Goal: Information Seeking & Learning: Learn about a topic

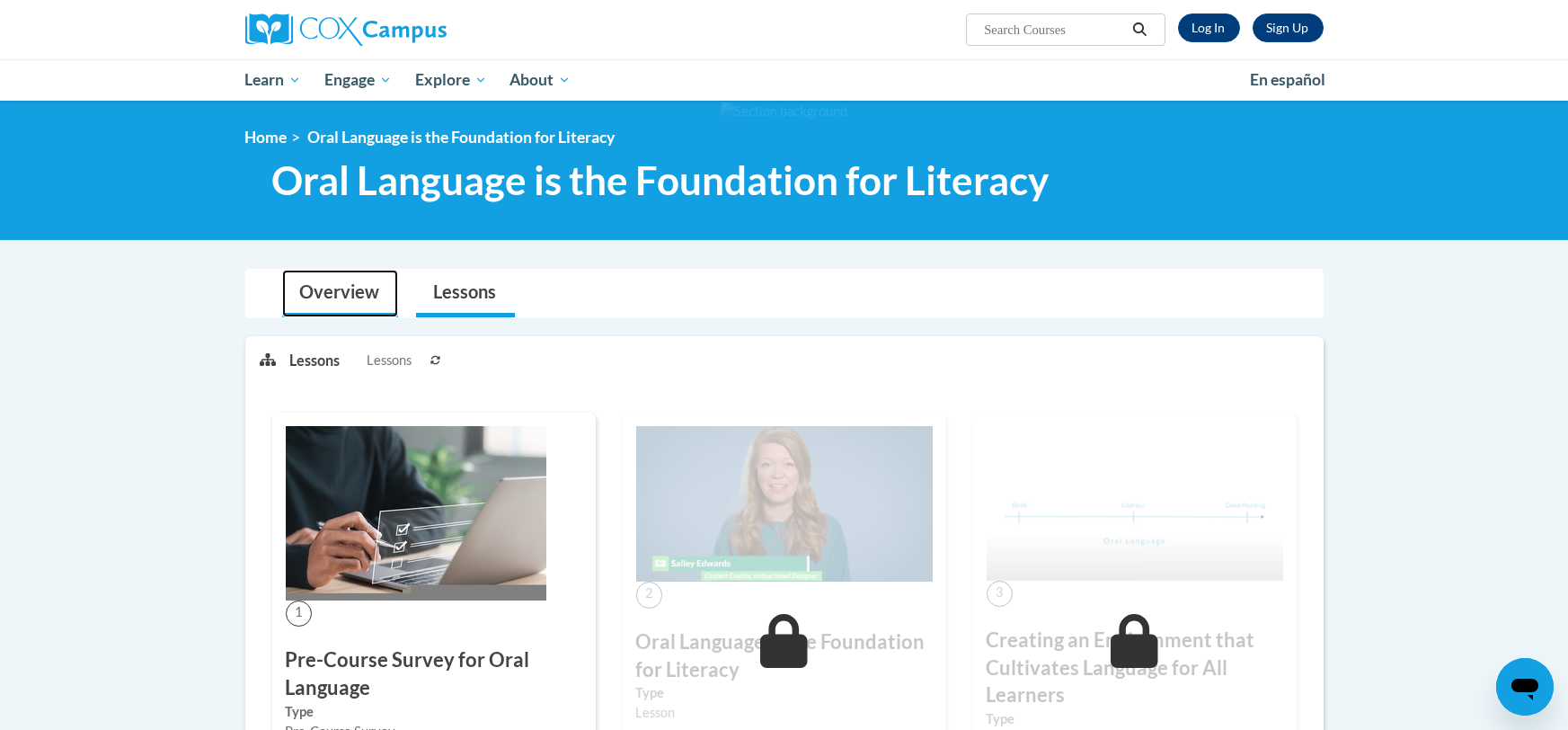
click at [363, 278] on link "Overview" at bounding box center [340, 294] width 116 height 48
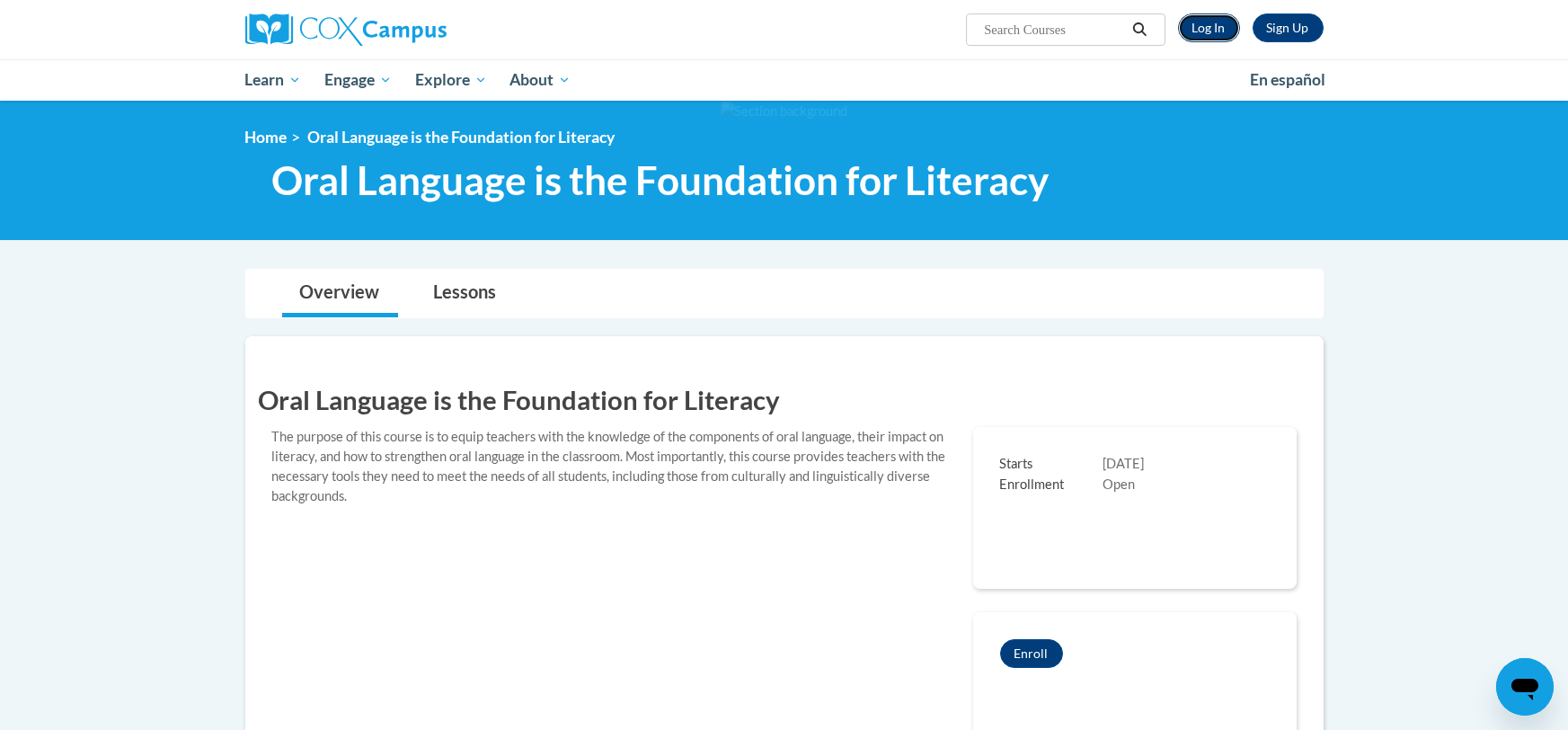
click at [1204, 24] on link "Log In" at bounding box center [1208, 28] width 62 height 29
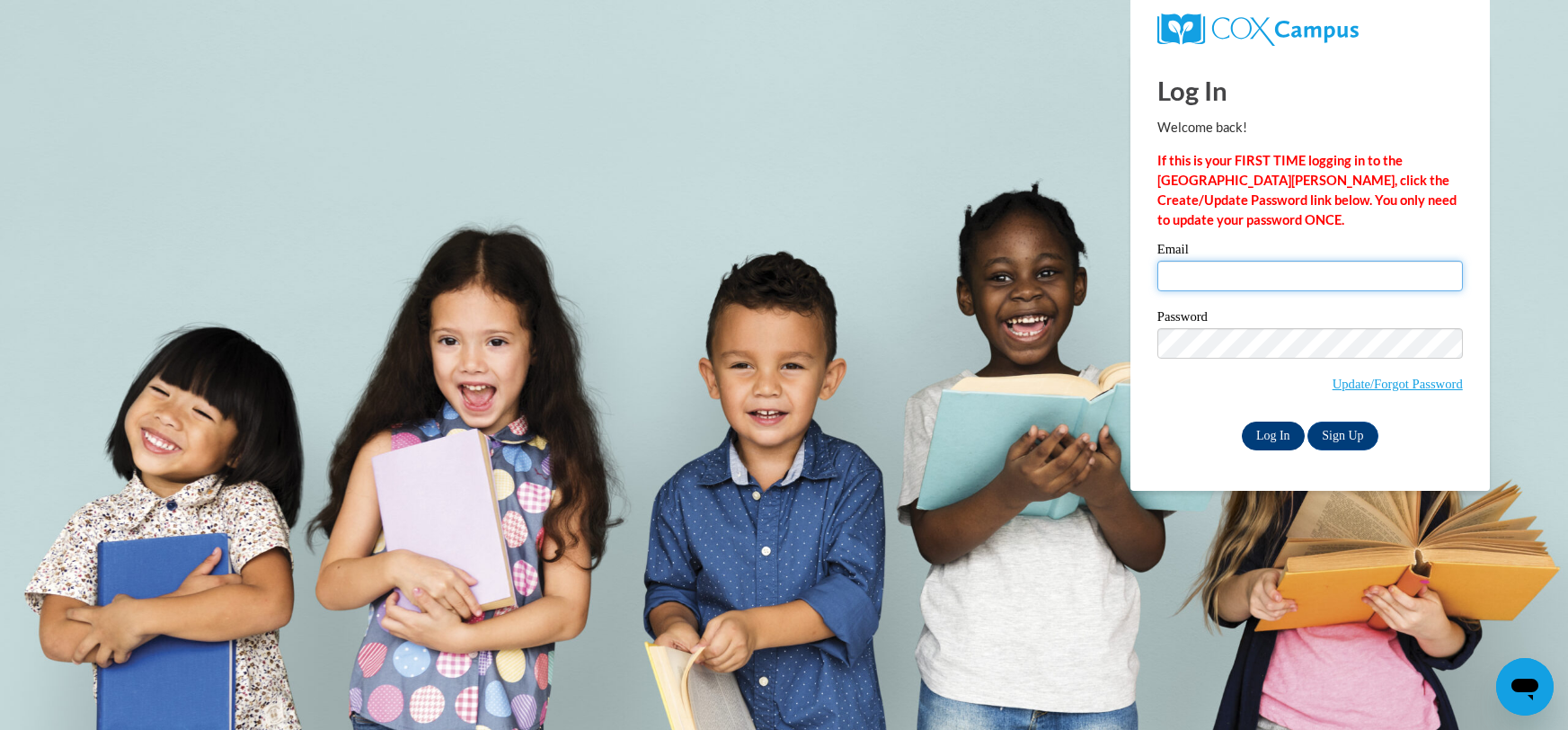
type input "920134674@student.ccga.edu"
click at [1292, 443] on input "Log In" at bounding box center [1273, 435] width 63 height 29
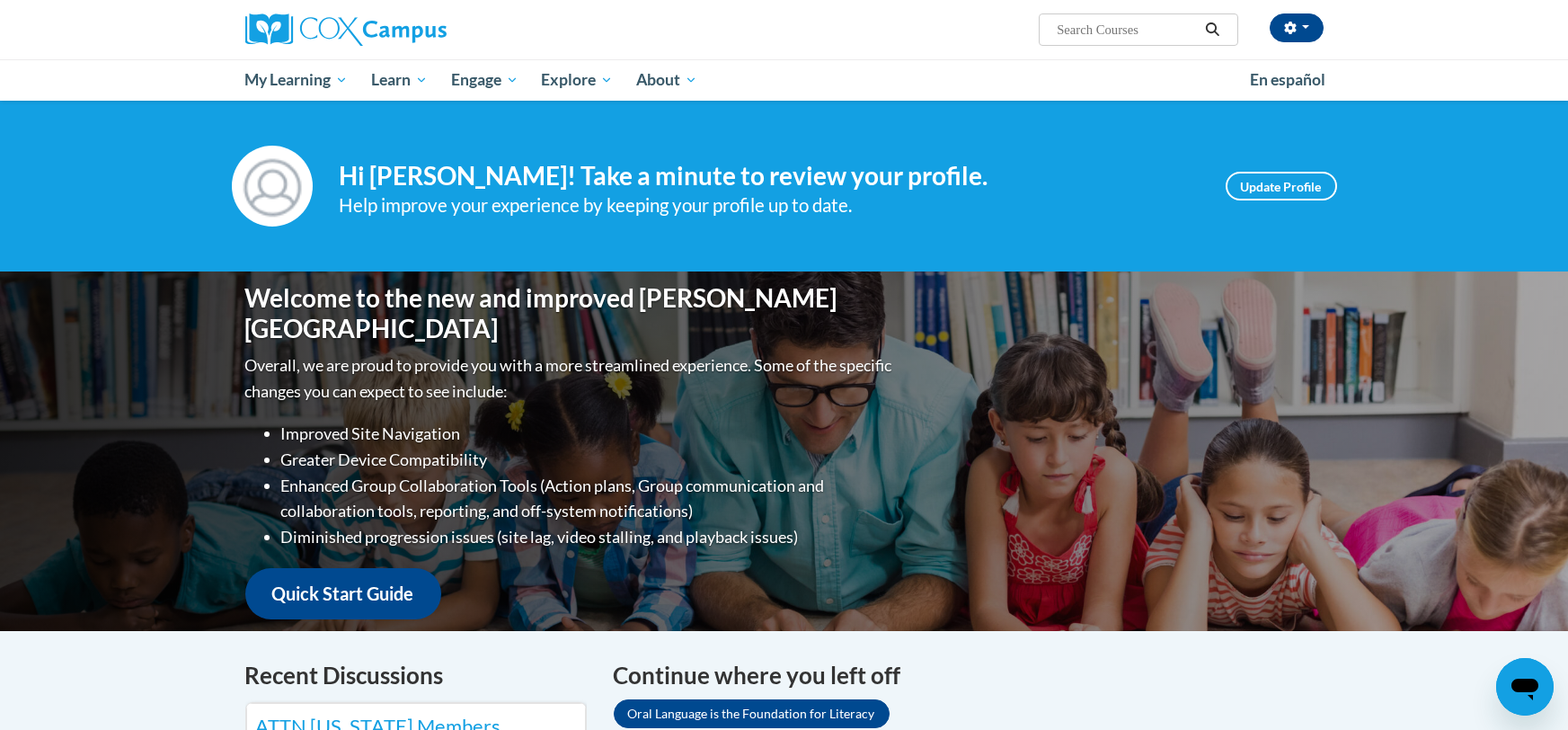
click at [1173, 36] on input "Search..." at bounding box center [1127, 30] width 144 height 22
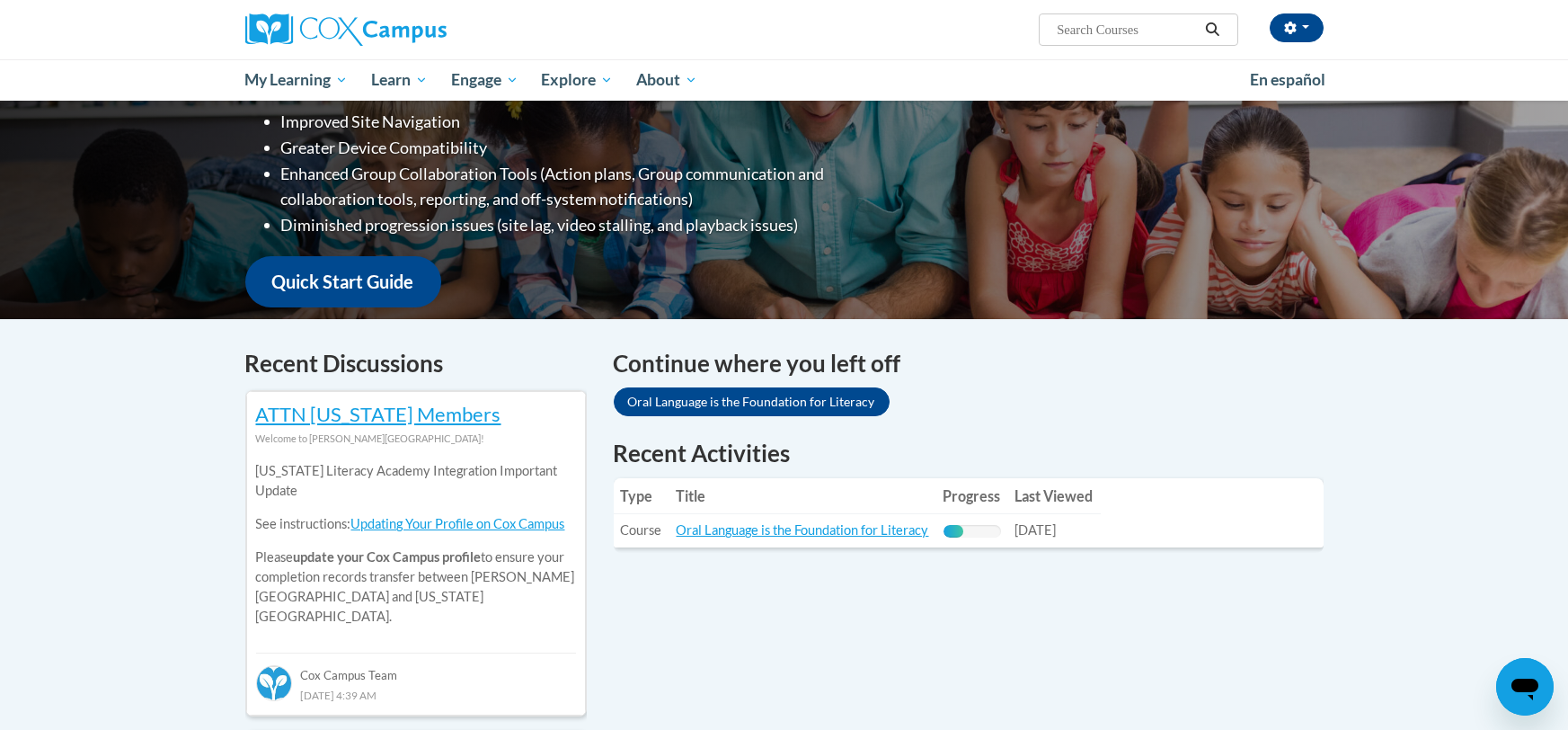
scroll to position [313, 0]
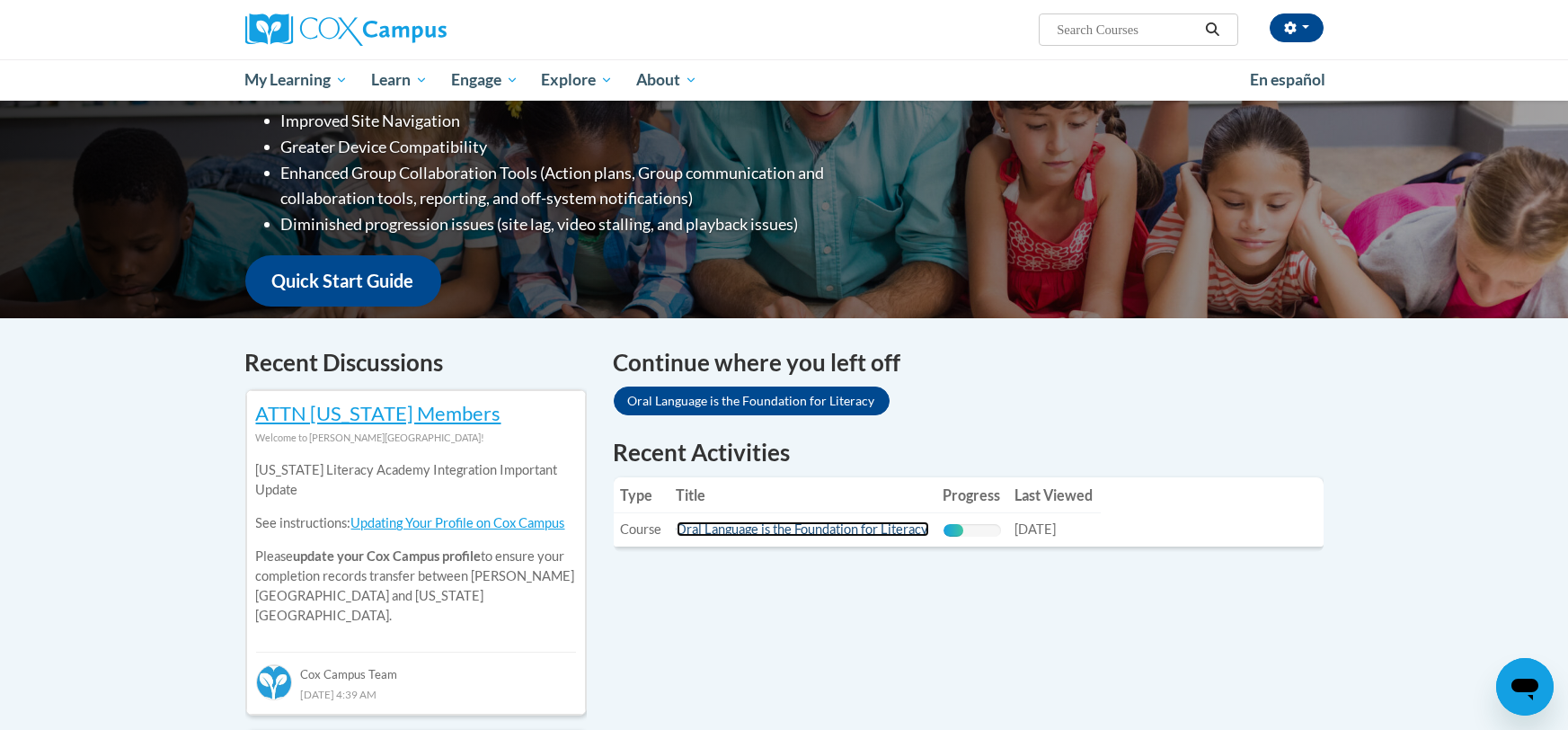
click at [836, 525] on link "Oral Language is the Foundation for Literacy" at bounding box center [803, 529] width 253 height 15
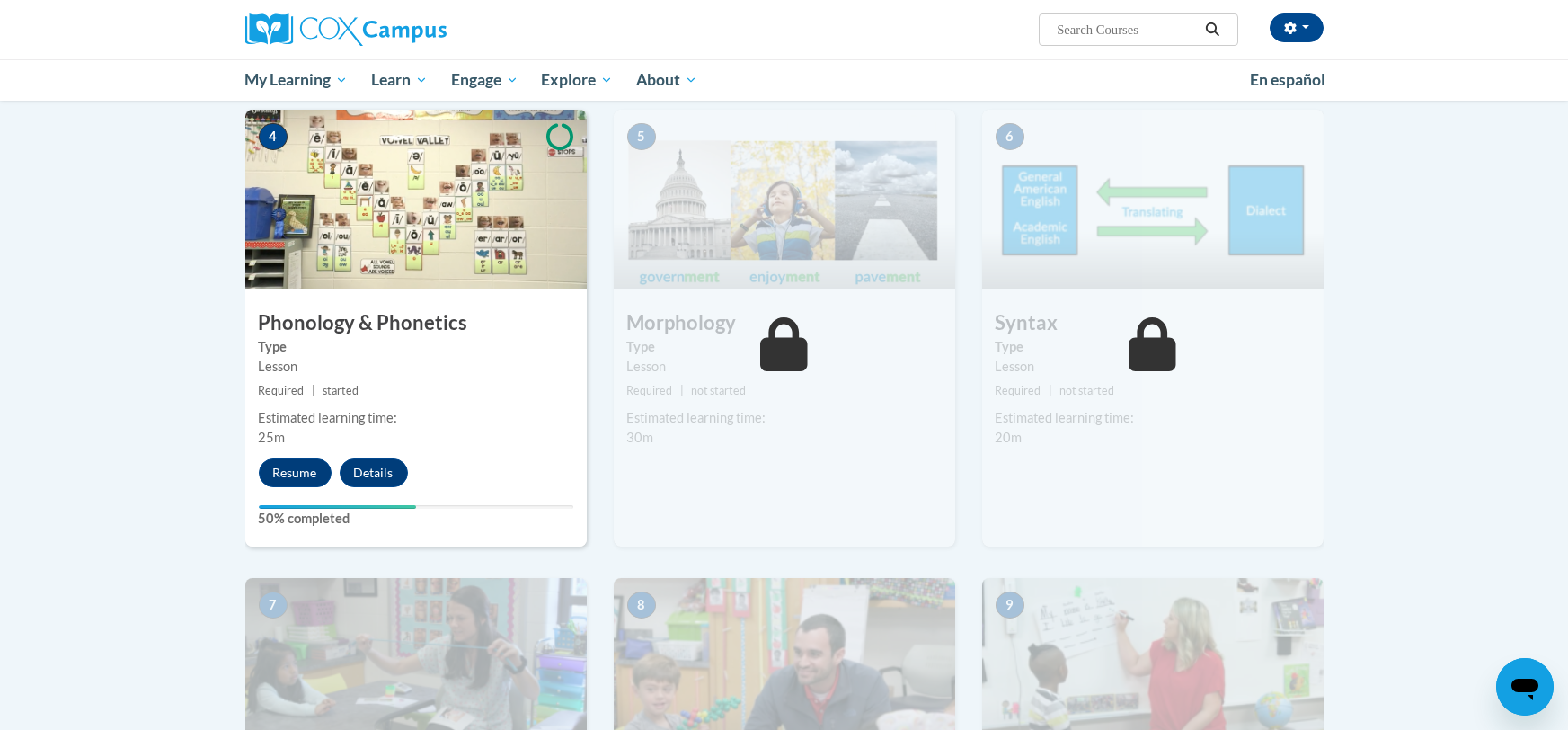
scroll to position [879, 0]
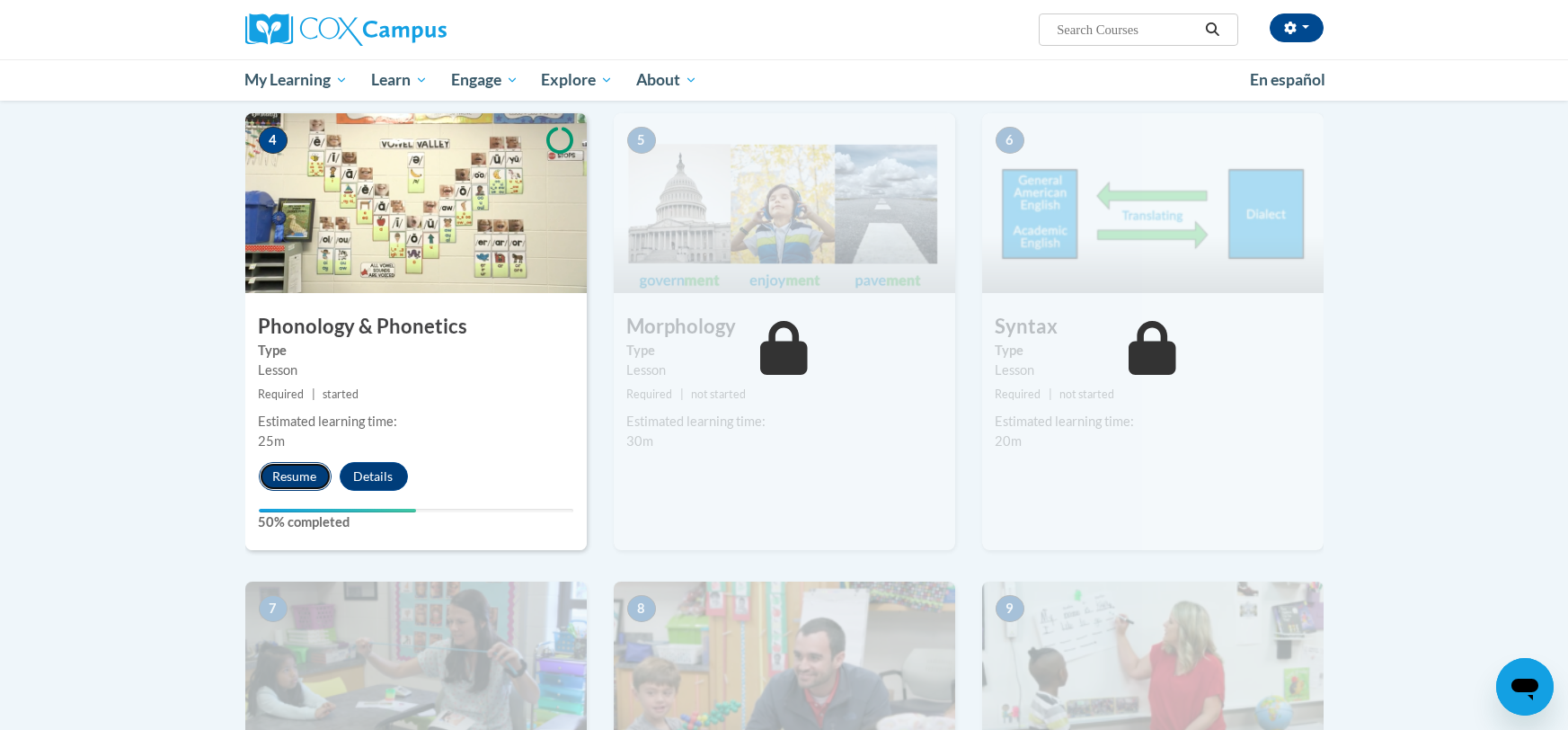
click at [263, 473] on button "Resume" at bounding box center [295, 476] width 73 height 29
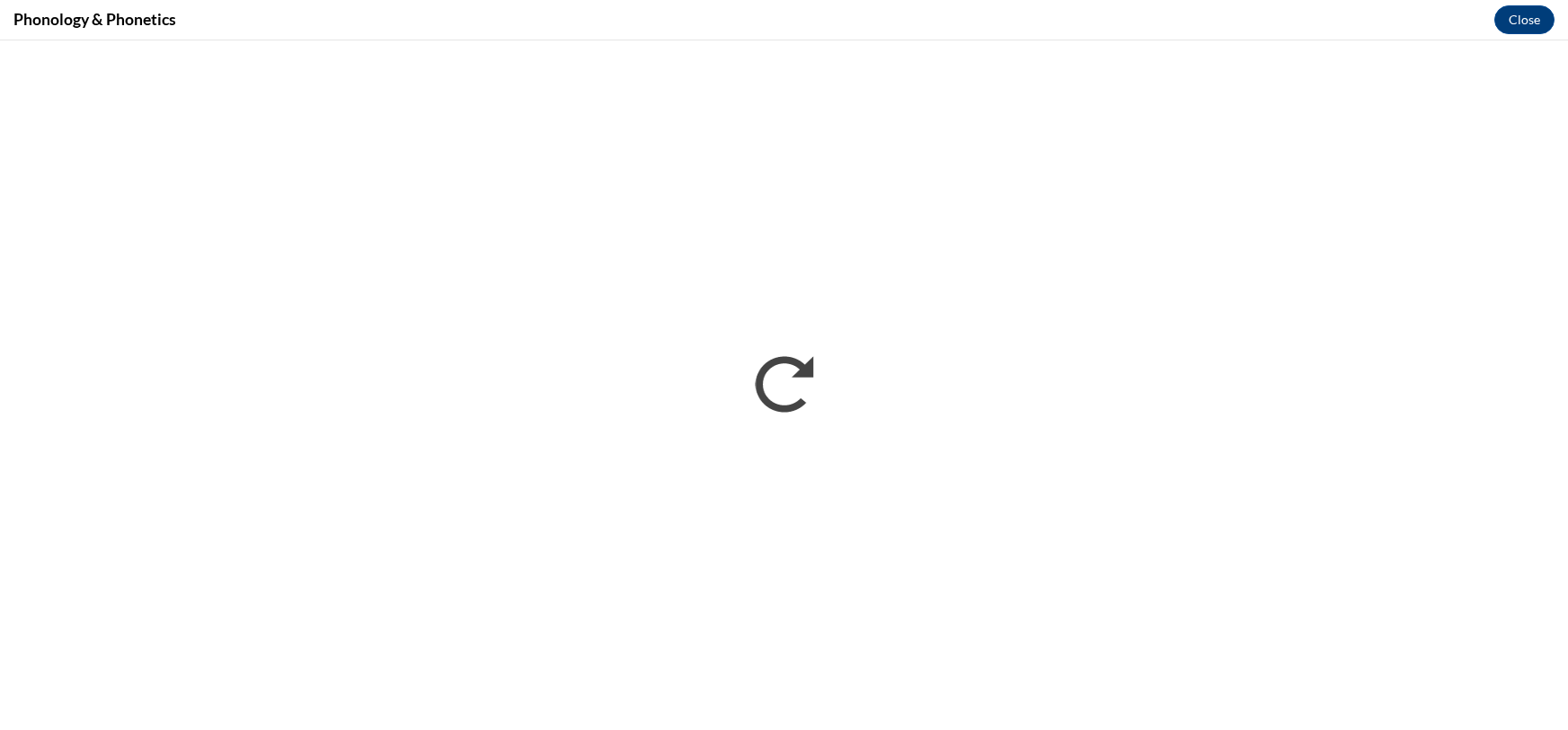
scroll to position [0, 0]
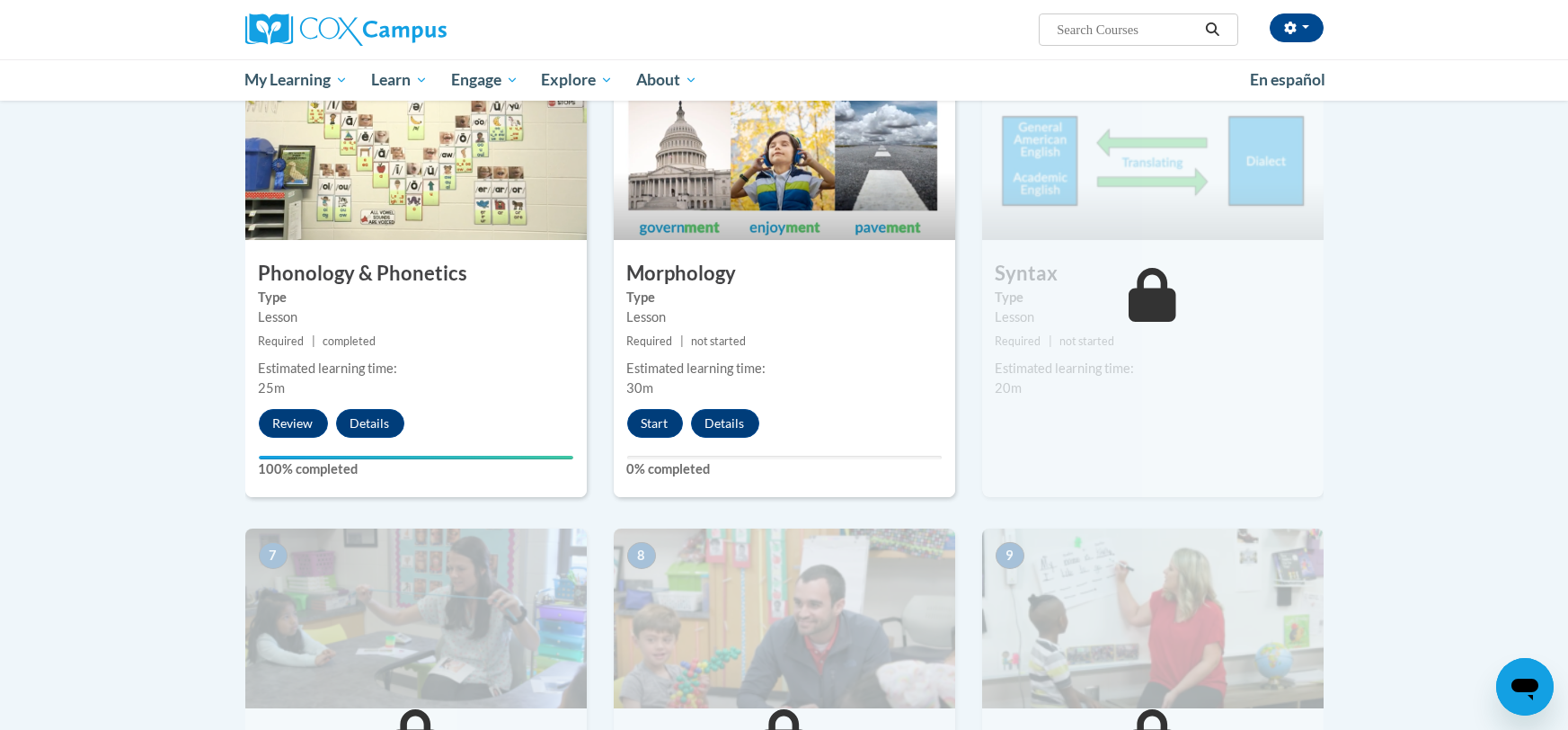
scroll to position [936, 0]
